Goal: Navigation & Orientation: Find specific page/section

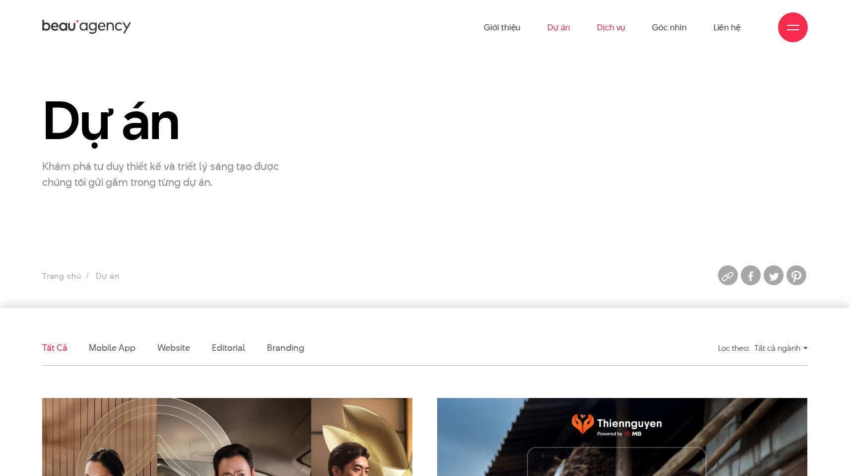
click at [601, 23] on link "Dịch vụ" at bounding box center [611, 27] width 28 height 55
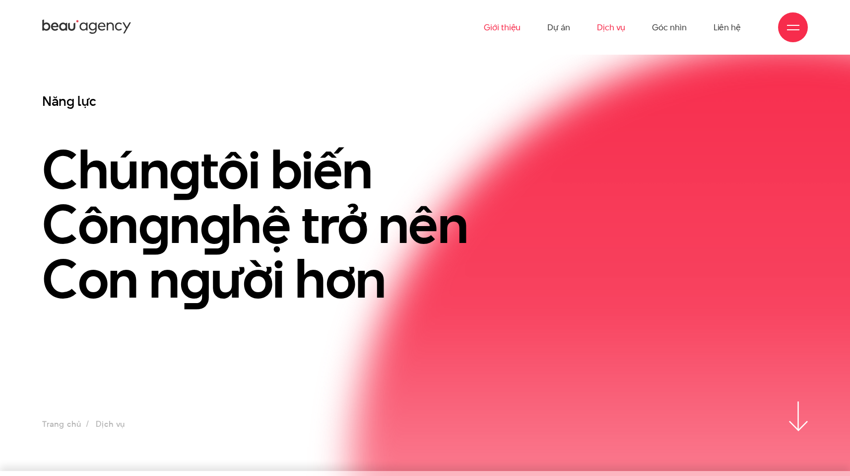
click at [500, 32] on link "Giới thiệu" at bounding box center [502, 27] width 37 height 55
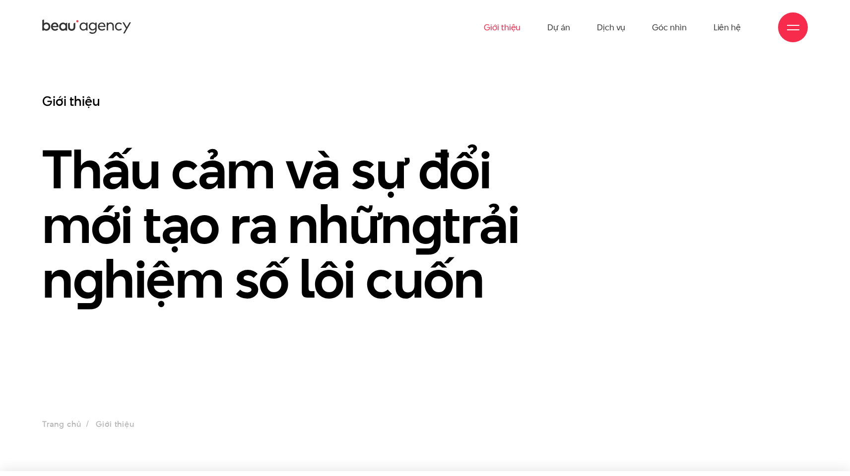
click at [85, 21] on icon at bounding box center [86, 26] width 89 height 17
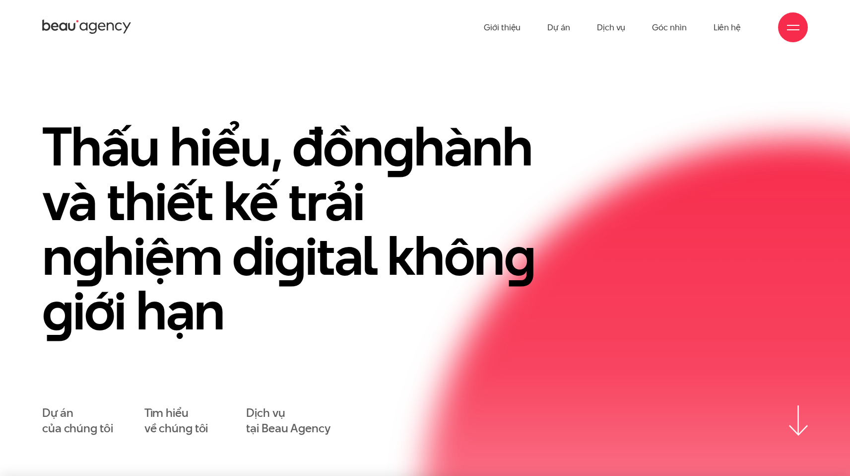
click at [572, 28] on ul "Giới thiệu Dự án Dịch vụ Góc nhìn Liên hệ" at bounding box center [612, 27] width 257 height 55
click at [564, 25] on link "Dự án" at bounding box center [559, 27] width 23 height 55
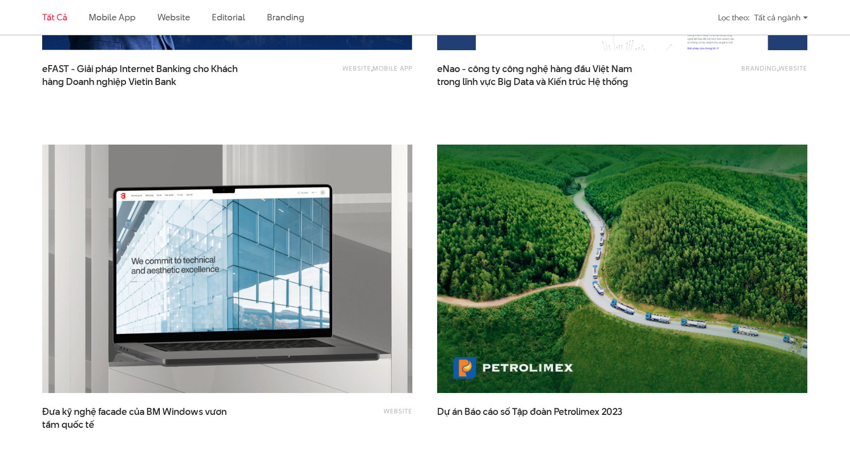
scroll to position [1625, 0]
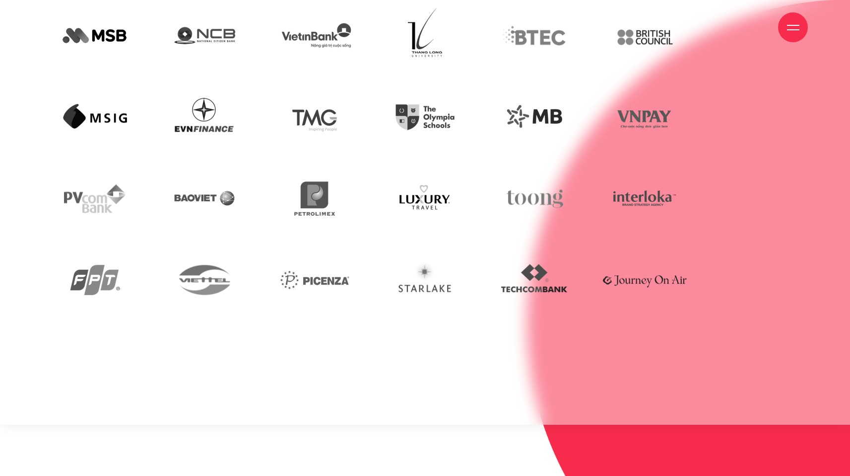
scroll to position [3047, 0]
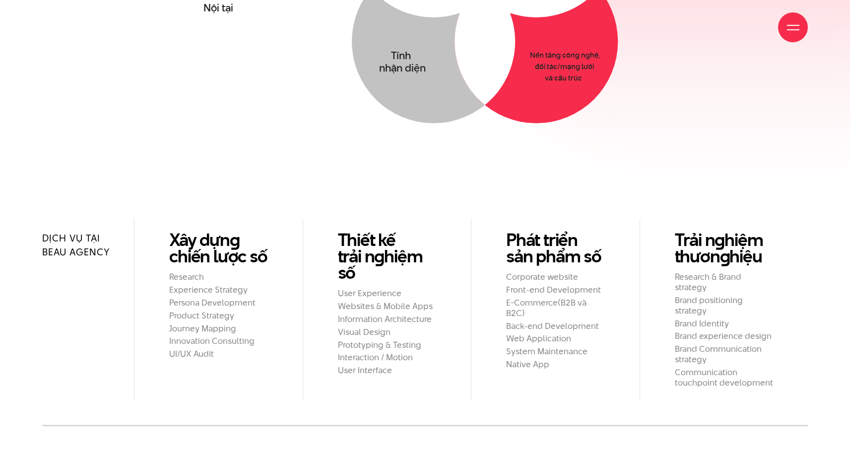
scroll to position [1009, 0]
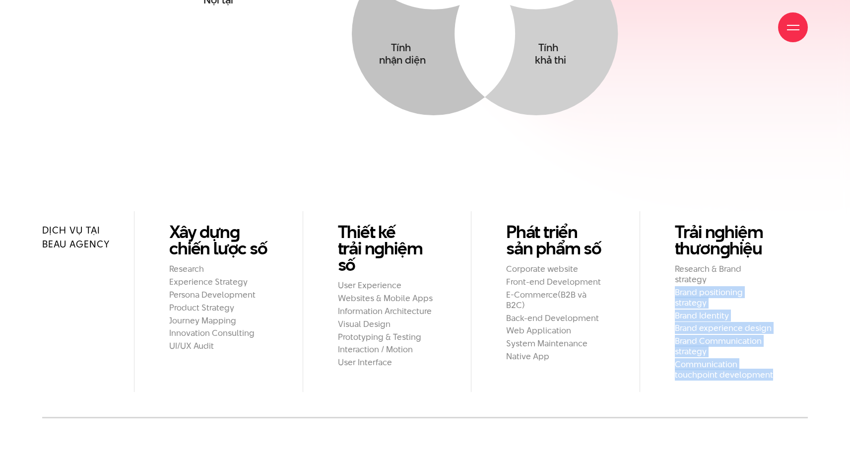
drag, startPoint x: 676, startPoint y: 264, endPoint x: 781, endPoint y: 367, distance: 147.4
click at [781, 367] on div "Dịch vụ tại Beau Agency Xây dựn g chiến lược số Research Experience Strategy Pe…" at bounding box center [425, 314] width 766 height 207
click at [780, 368] on div "Dịch vụ tại Beau Agency Xây dựn g chiến lược số Research Experience Strategy Pe…" at bounding box center [425, 314] width 766 height 207
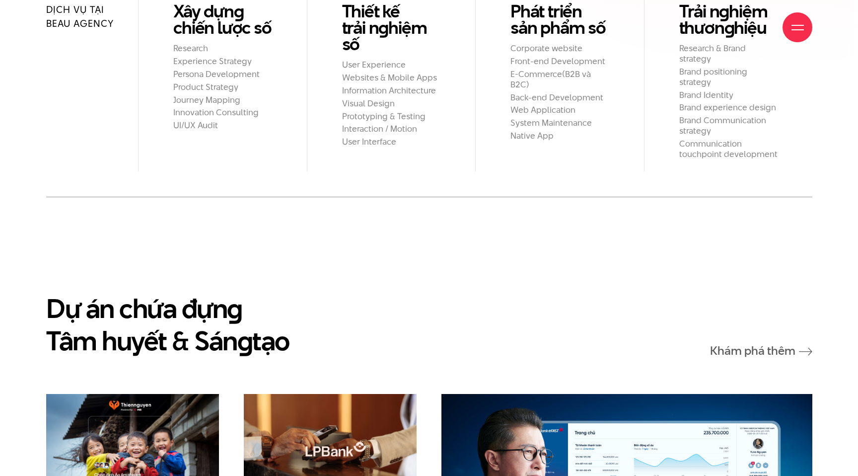
scroll to position [1233, 0]
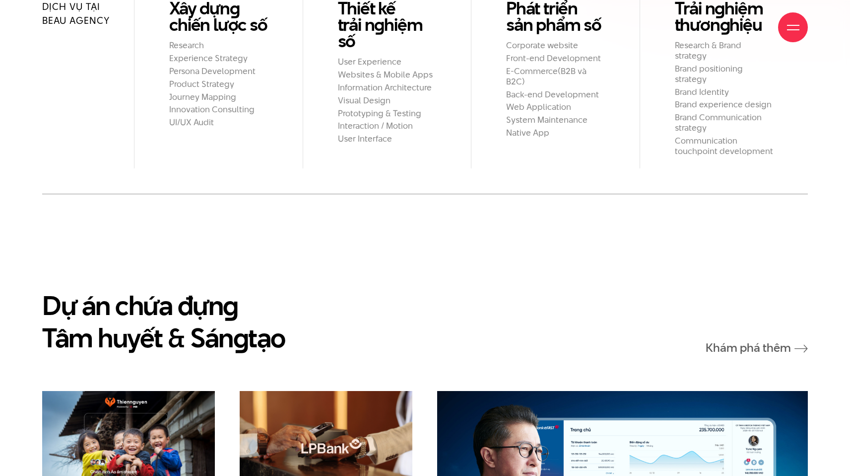
click at [798, 35] on div at bounding box center [793, 27] width 30 height 30
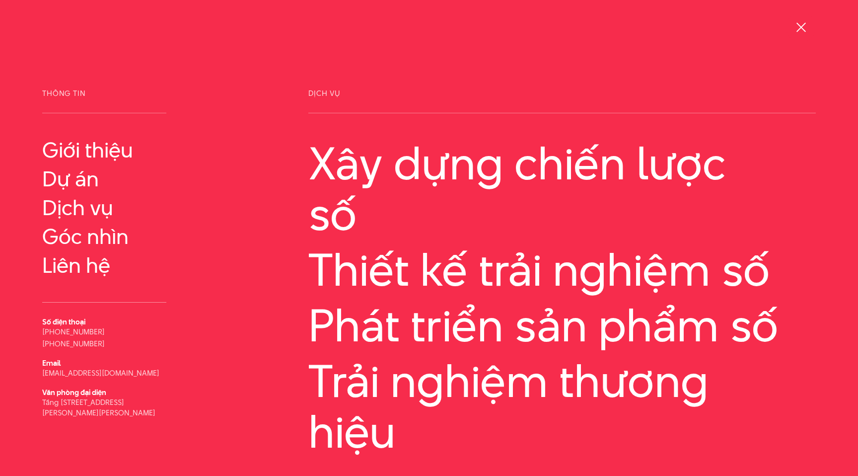
click at [801, 32] on div at bounding box center [801, 27] width 12 height 12
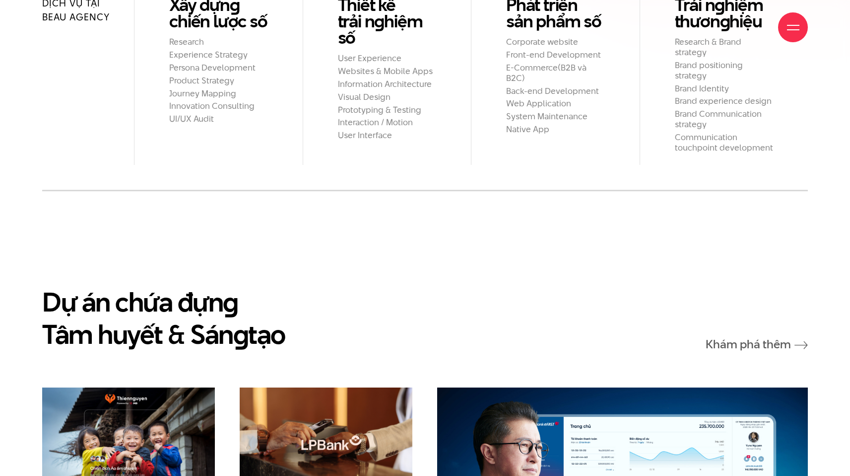
click at [797, 26] on div at bounding box center [793, 27] width 12 height 12
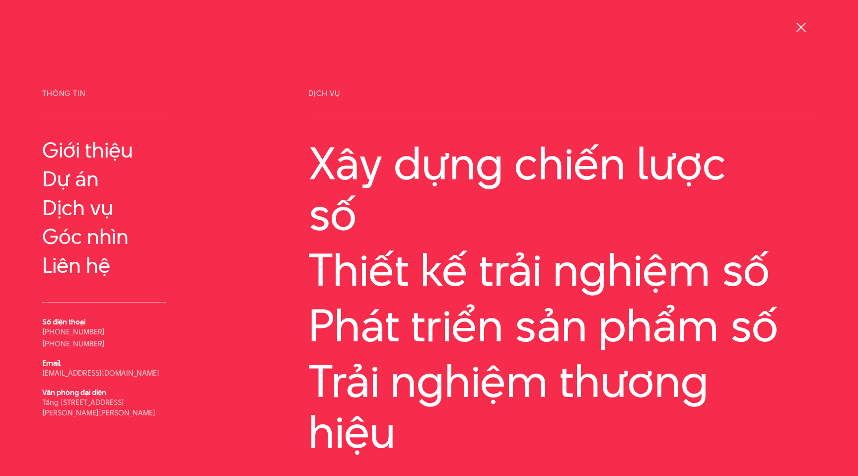
click at [798, 26] on div at bounding box center [801, 27] width 12 height 12
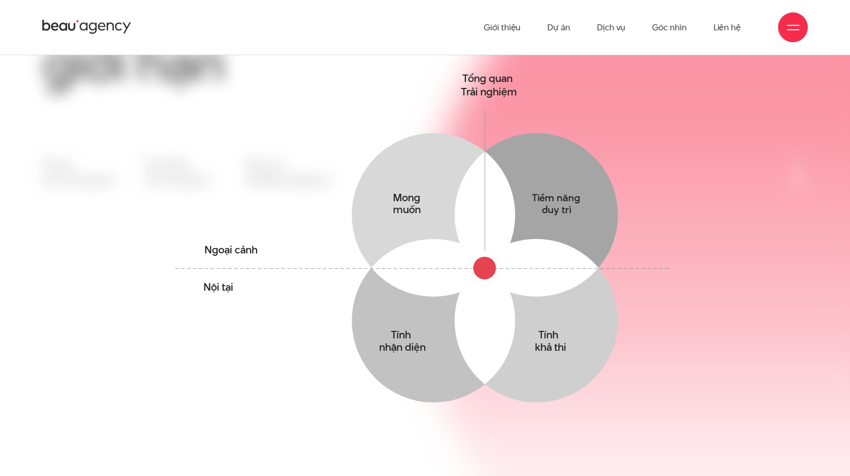
scroll to position [0, 0]
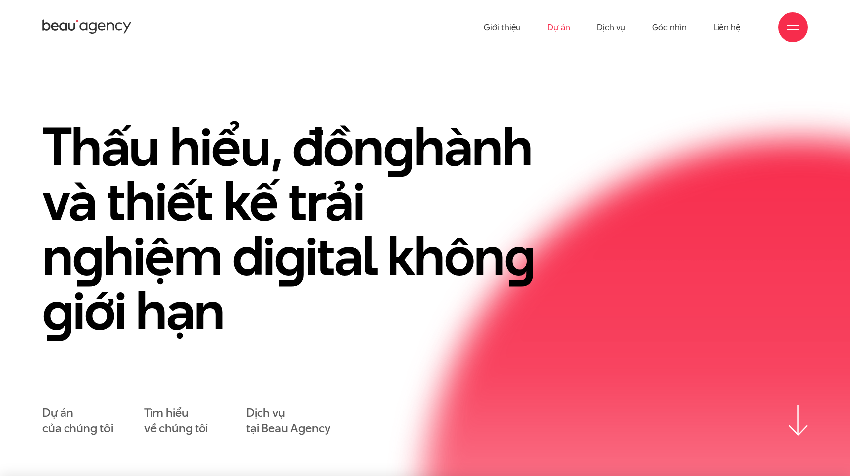
click at [556, 26] on link "Dự án" at bounding box center [559, 27] width 23 height 55
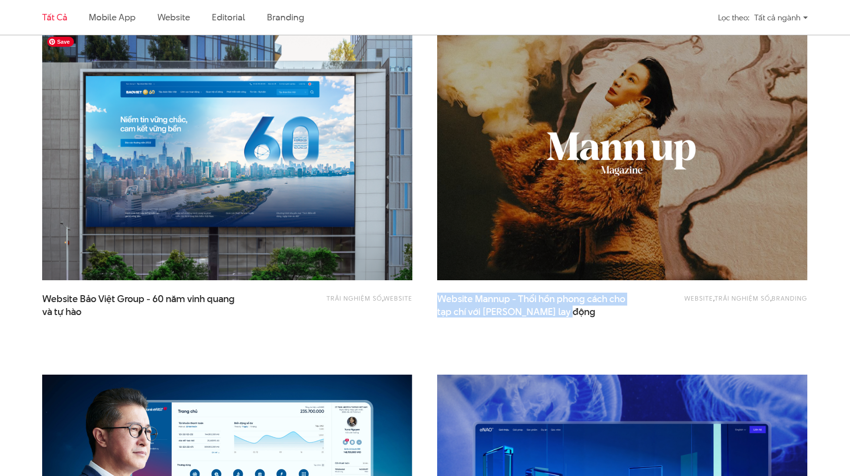
scroll to position [1003, 0]
